Goal: Task Accomplishment & Management: Complete application form

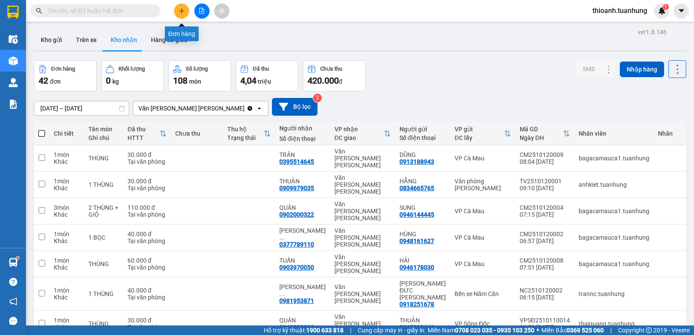
click at [181, 9] on icon "plus" at bounding box center [182, 11] width 6 height 6
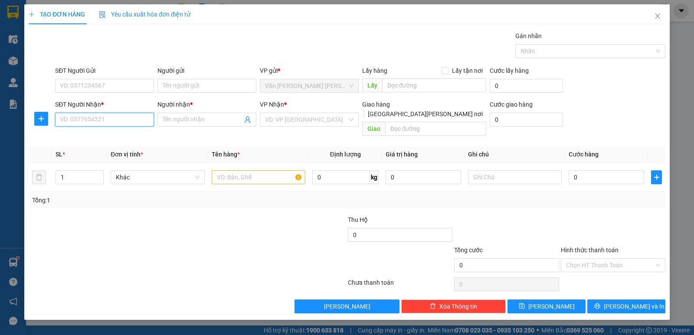
click at [109, 121] on input "SĐT Người Nhận *" at bounding box center [104, 120] width 99 height 14
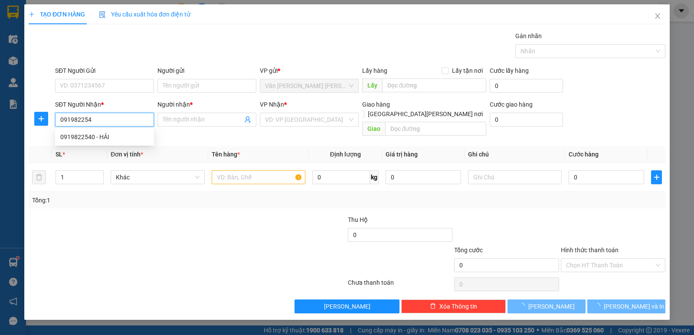
type input "0919822540"
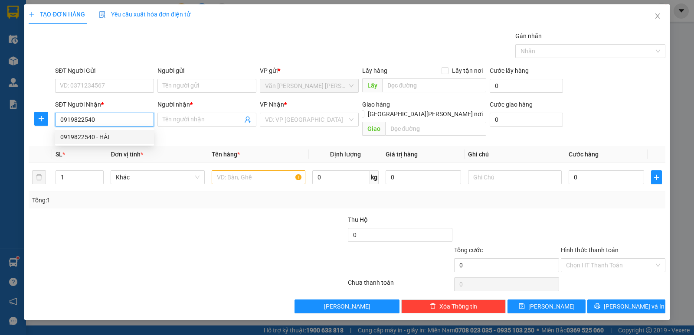
click at [103, 138] on div "0919822540 - HẢI" at bounding box center [104, 137] width 88 height 10
type input "HẢI"
type input "0919822540"
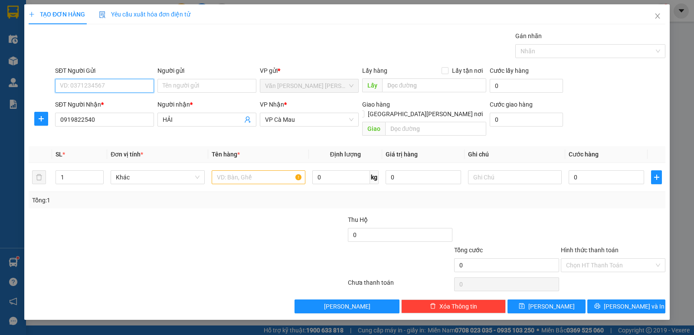
click at [105, 89] on input "SĐT Người Gửi" at bounding box center [104, 86] width 99 height 14
click at [77, 102] on div "null GIỎI" at bounding box center [104, 103] width 88 height 10
type input "0919822540"
type input "HẢI"
click at [129, 88] on input "0919822540" at bounding box center [104, 86] width 99 height 14
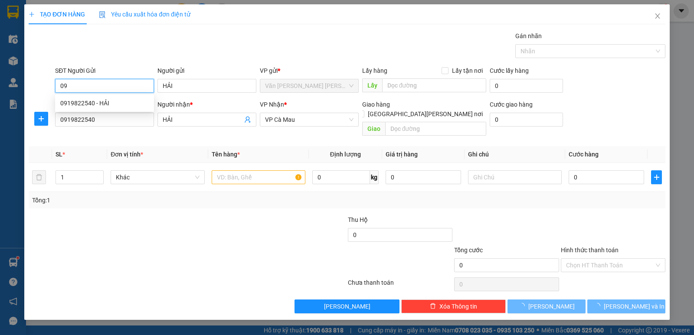
type input "0"
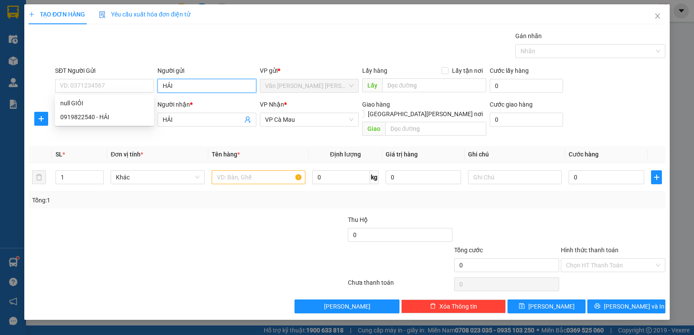
click at [196, 86] on input "HẢI" at bounding box center [206, 86] width 99 height 14
type input "H"
type input "GIỎI"
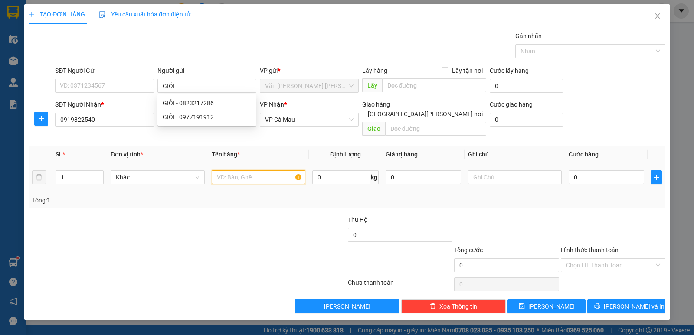
click at [230, 170] on input "text" at bounding box center [259, 177] width 94 height 14
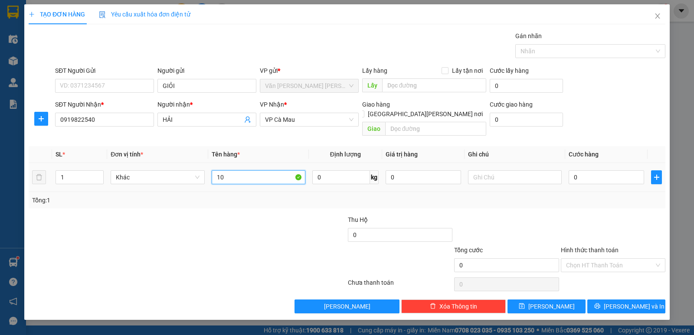
type input "1"
type input "T"
type input "1 THÙNG"
click at [618, 172] on input "0" at bounding box center [606, 177] width 75 height 14
type input "1"
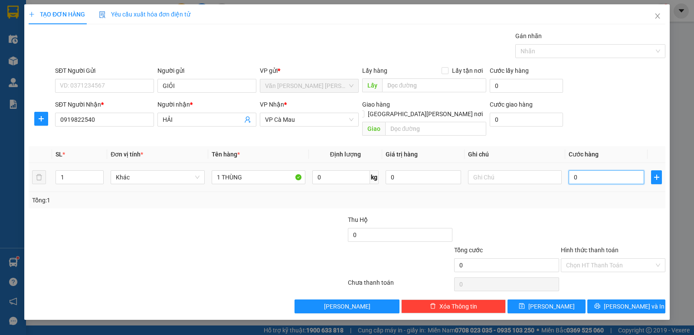
type input "1"
type input "10"
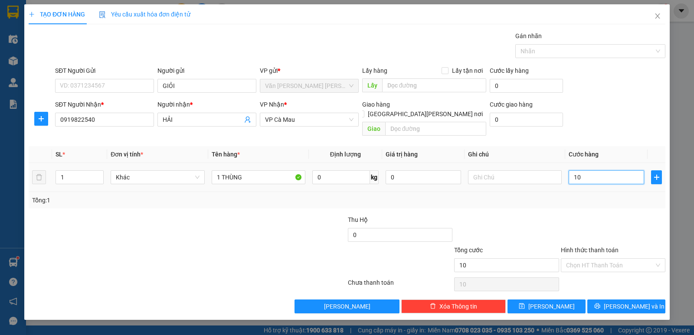
type input "100"
type input "100.000"
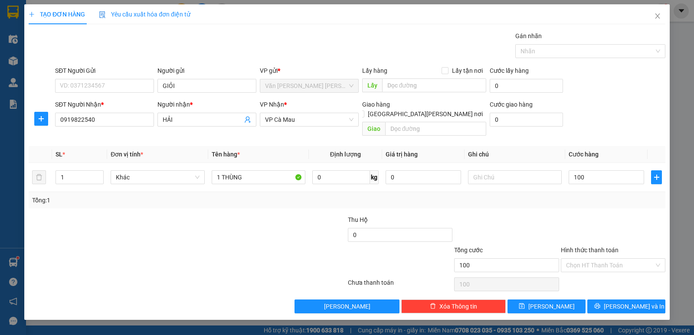
type input "100.000"
click at [626, 216] on div at bounding box center [613, 230] width 106 height 30
click at [626, 302] on span "[PERSON_NAME] và In" at bounding box center [634, 307] width 61 height 10
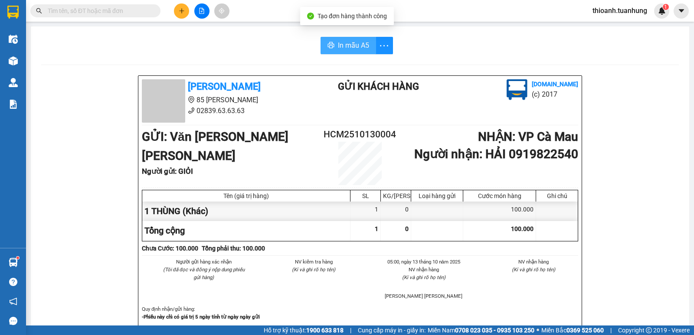
click at [349, 49] on span "In mẫu A5" at bounding box center [353, 45] width 31 height 11
